Goal: Find specific page/section: Find specific page/section

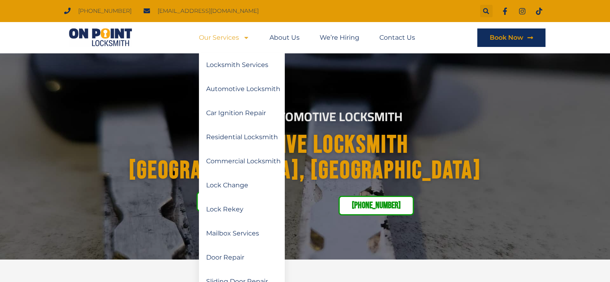
click at [207, 37] on link "Our Services" at bounding box center [224, 37] width 51 height 18
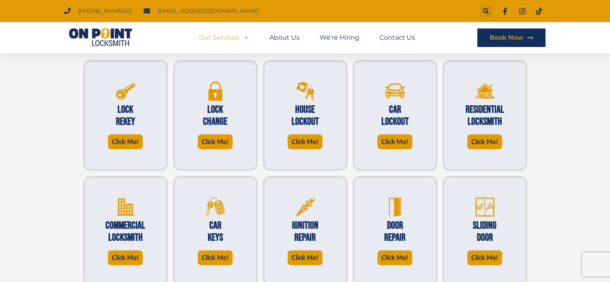
scroll to position [241, 0]
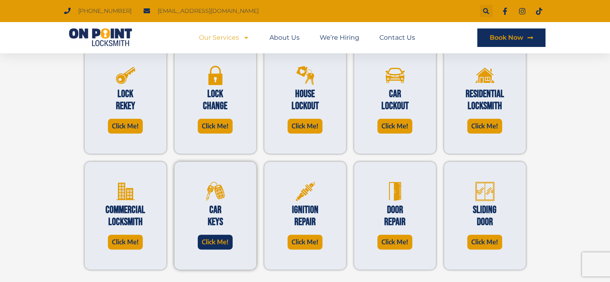
click at [204, 242] on span "Click Me!" at bounding box center [215, 242] width 27 height 11
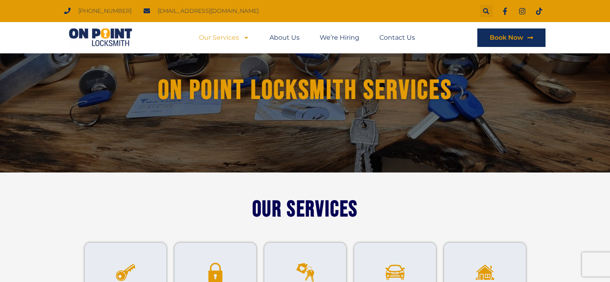
scroll to position [0, 0]
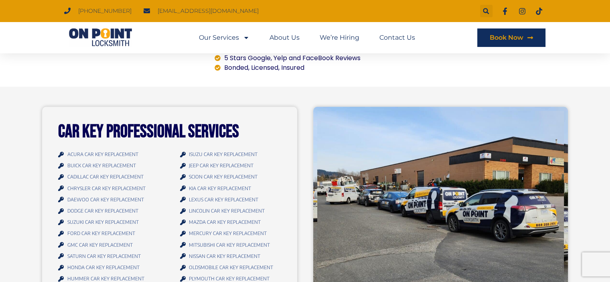
scroll to position [722, 0]
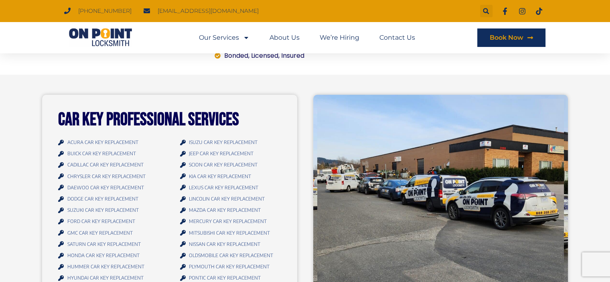
click at [198, 205] on span "MAZDA CAR KEY REPLACEMENT" at bounding box center [224, 210] width 74 height 11
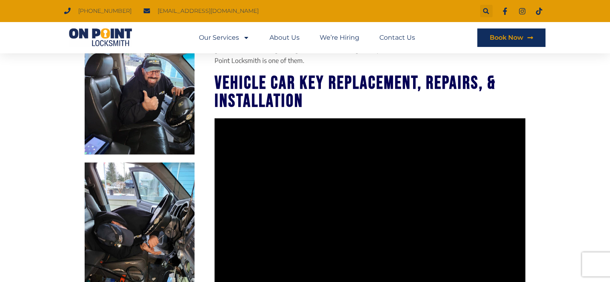
scroll to position [403, 0]
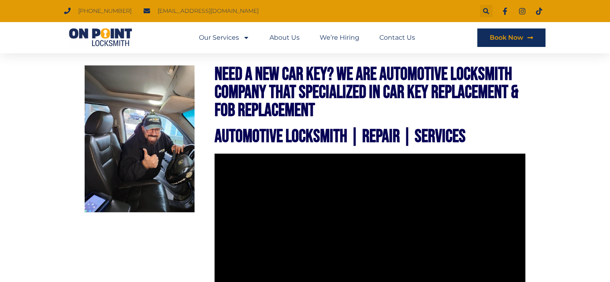
scroll to position [361, 0]
